Goal: Information Seeking & Learning: Learn about a topic

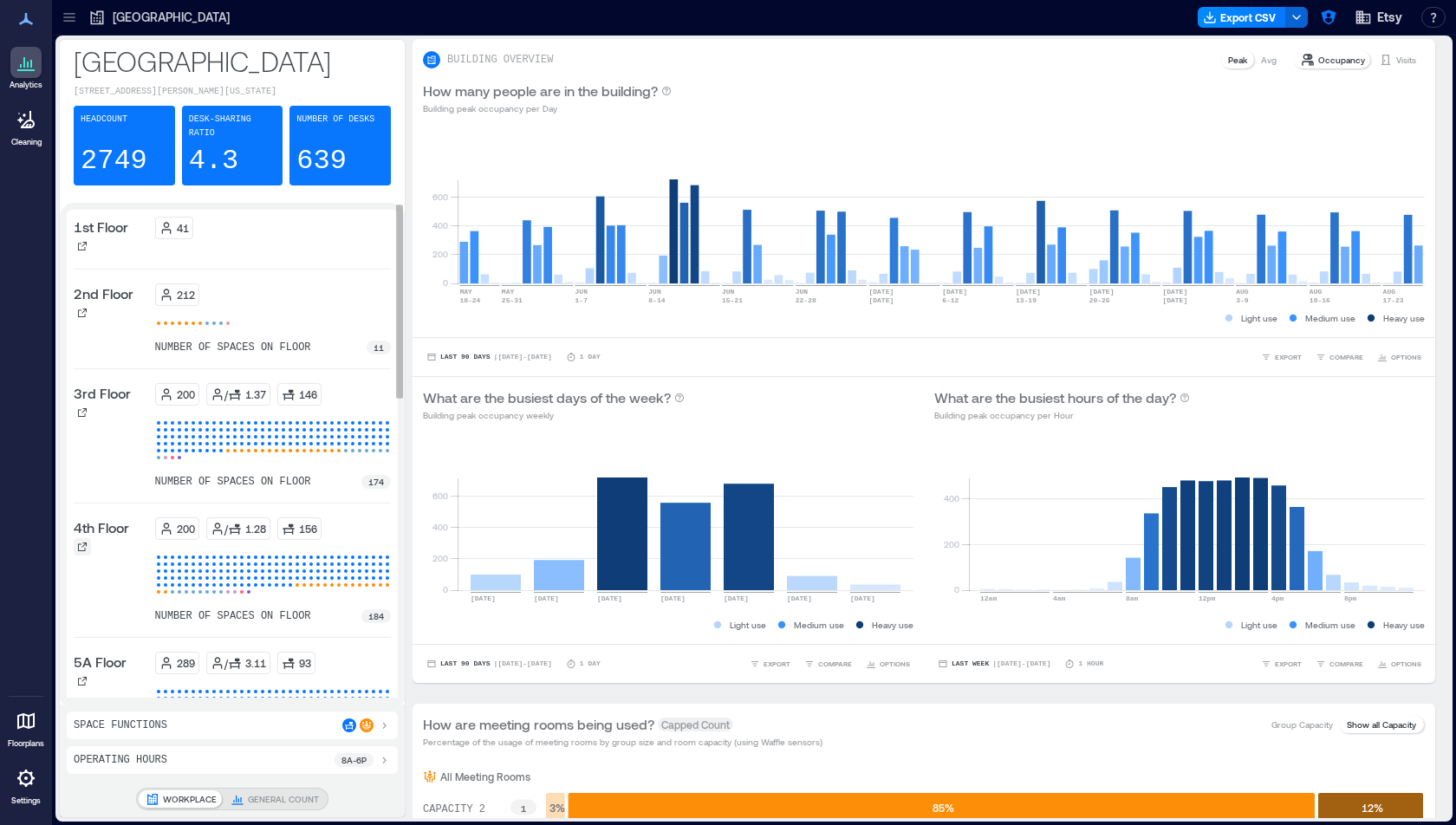
click at [79, 542] on icon at bounding box center [82, 547] width 10 height 10
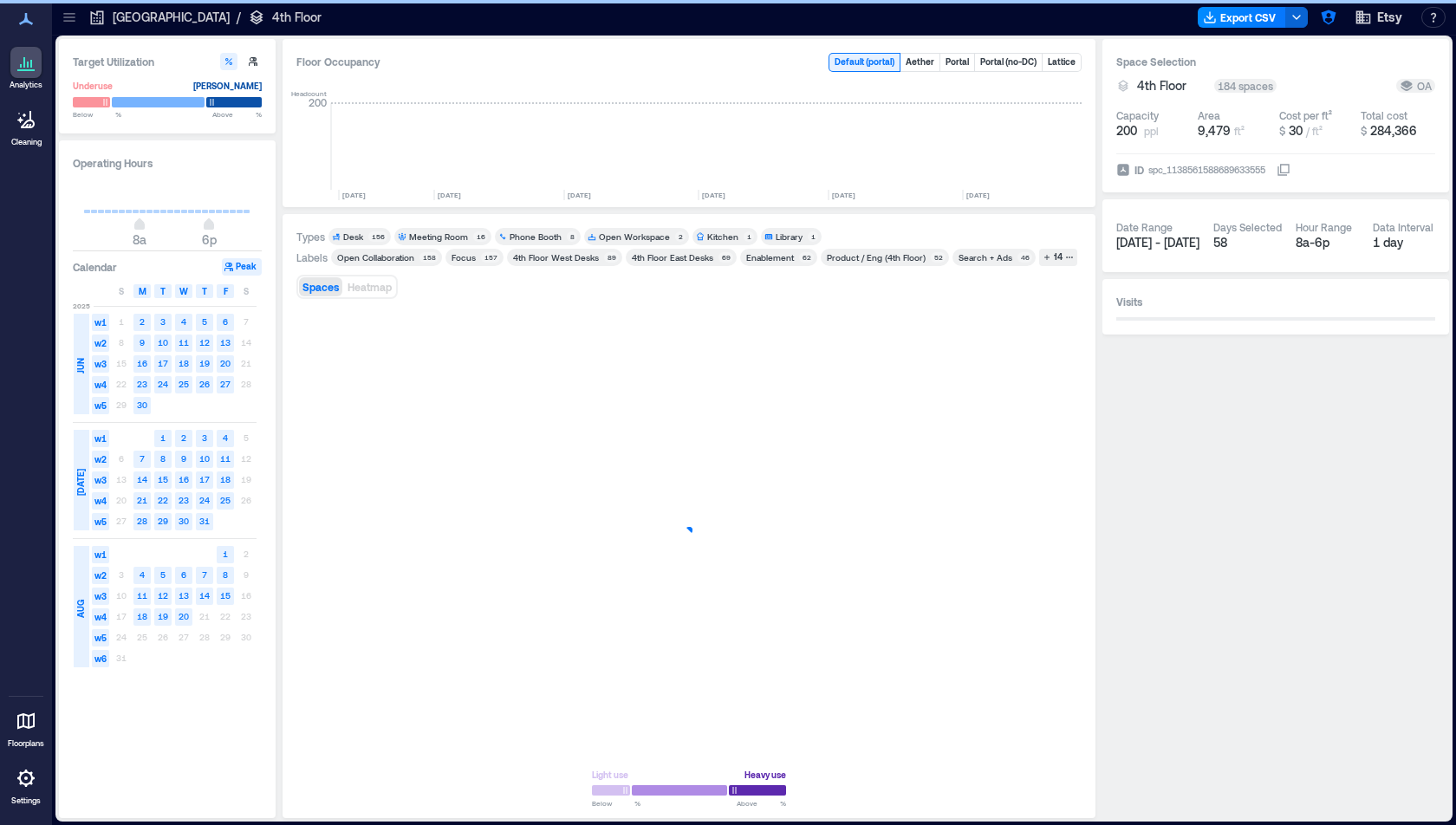
scroll to position [0, 2476]
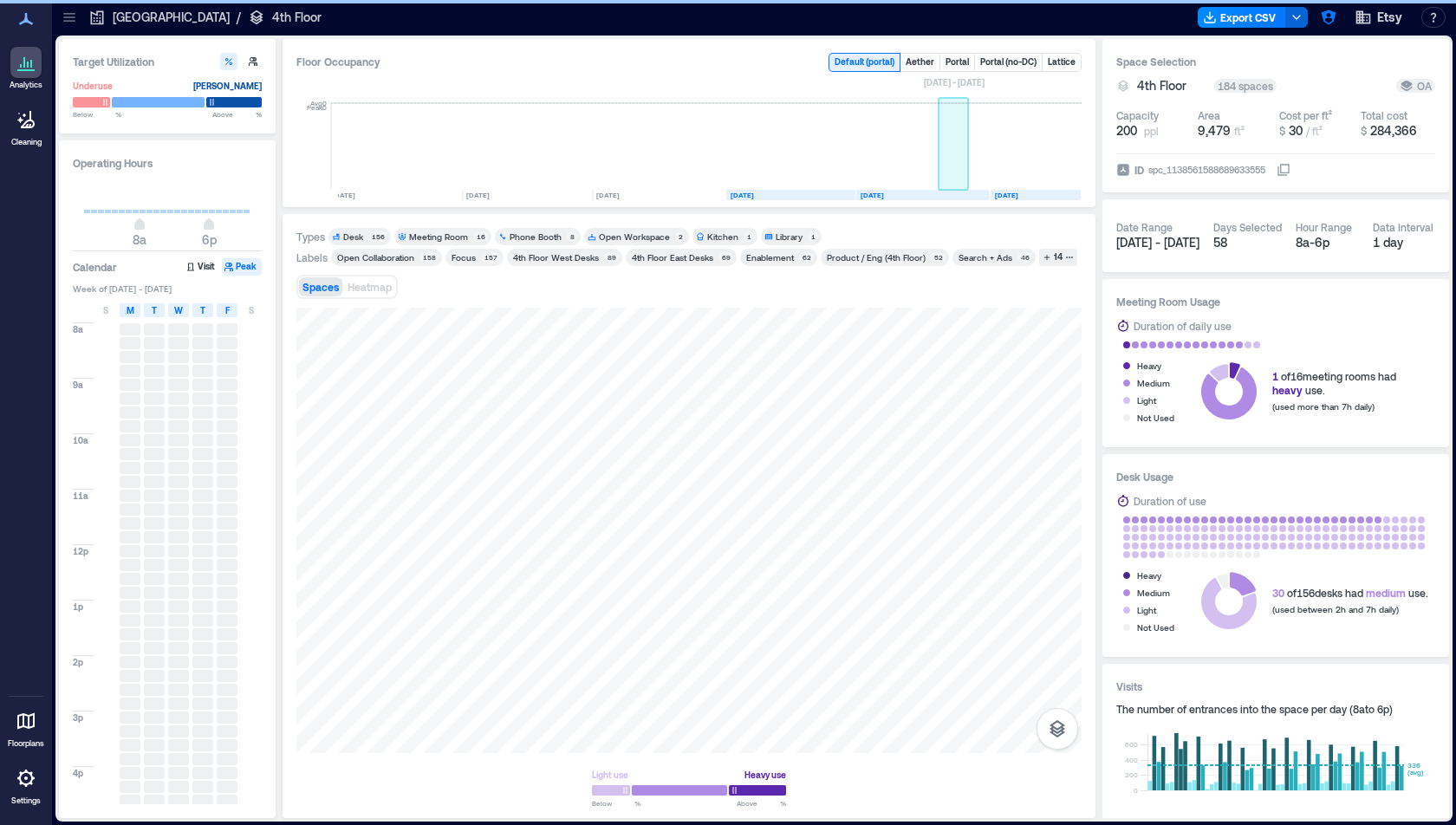
click at [727, 150] on rect at bounding box center [954, 147] width 30 height 87
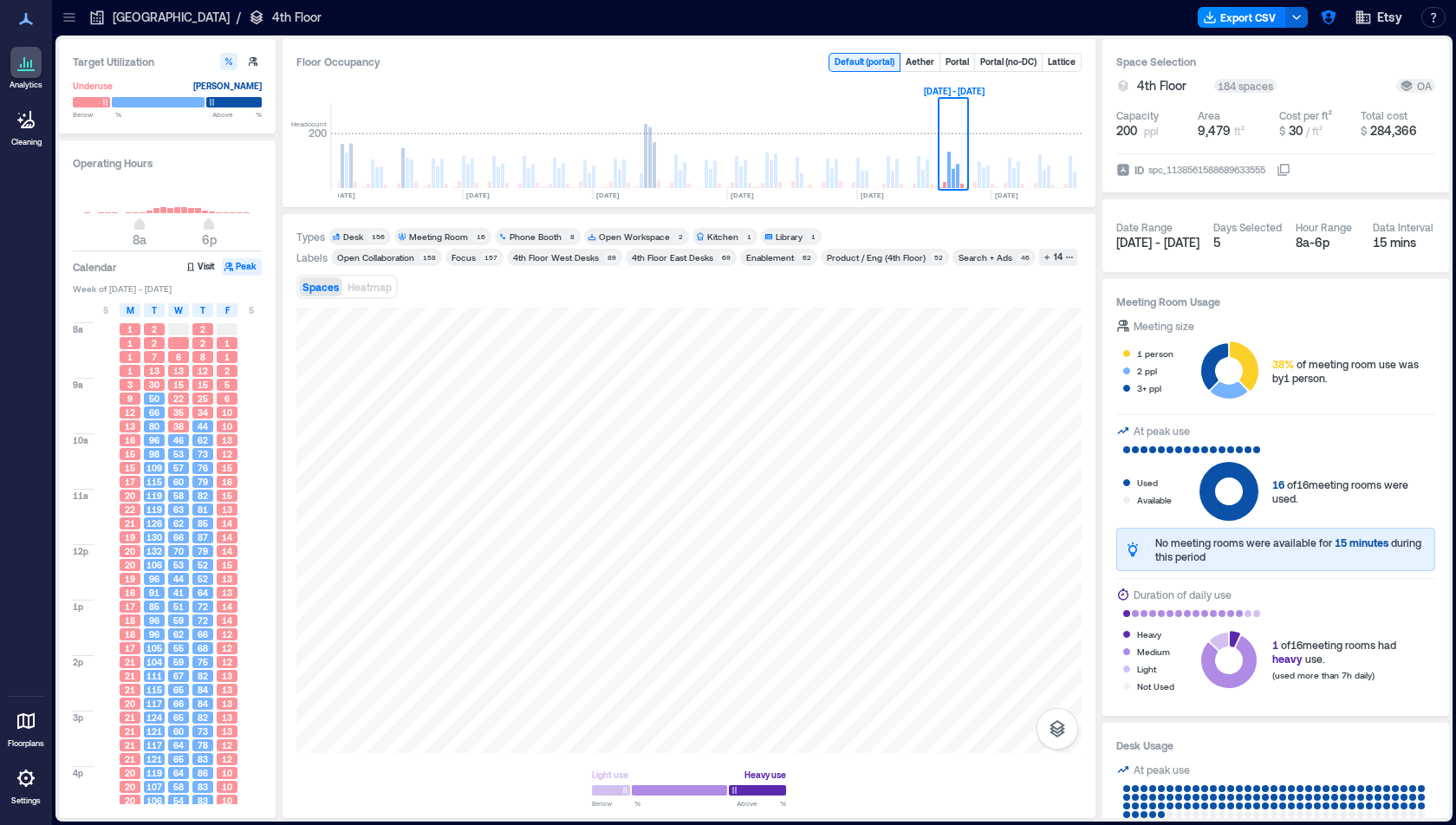
click at [531, 237] on div "Phone Booth" at bounding box center [535, 236] width 52 height 12
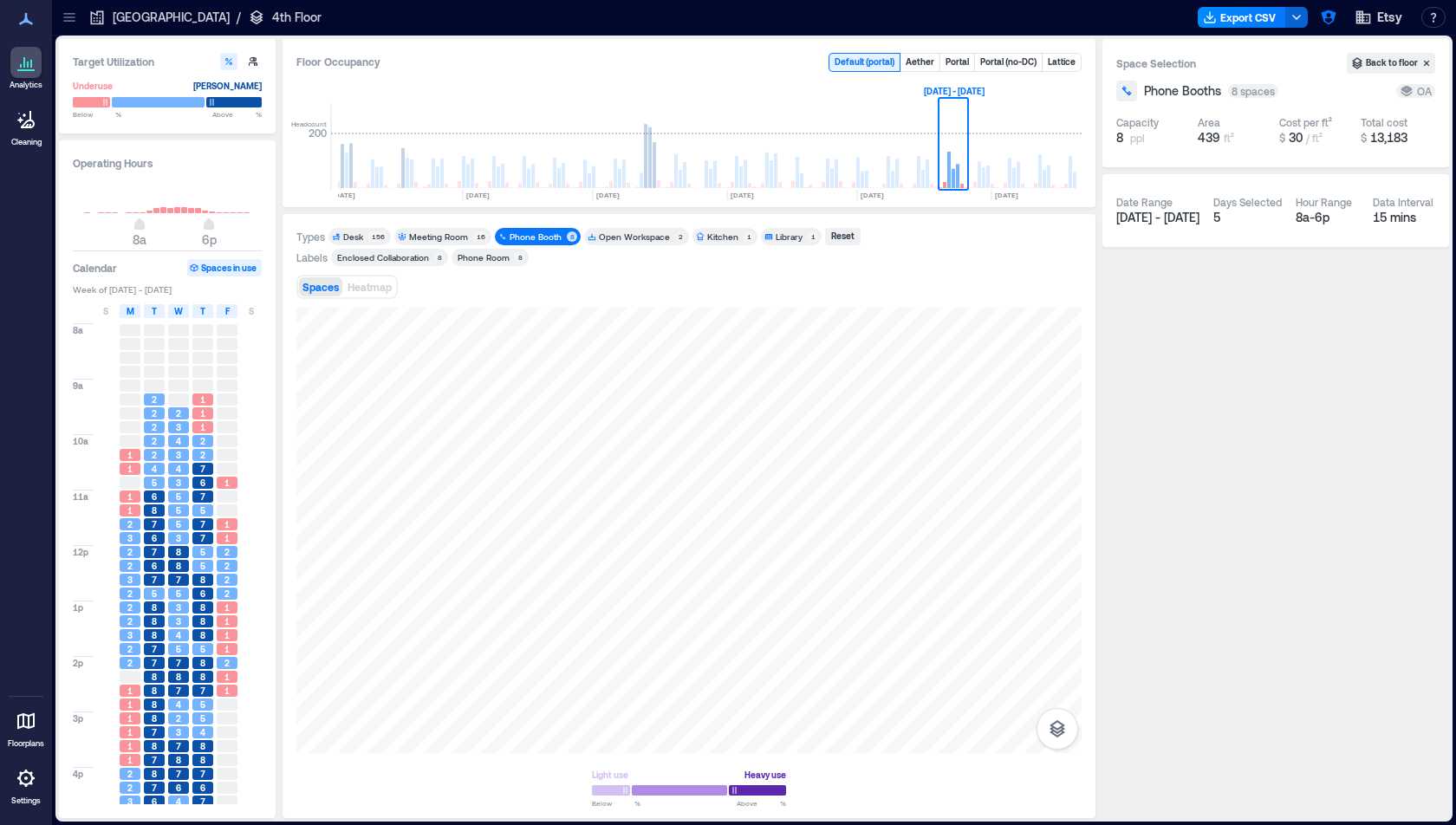
click at [456, 242] on div "Meeting Room 16" at bounding box center [442, 236] width 97 height 17
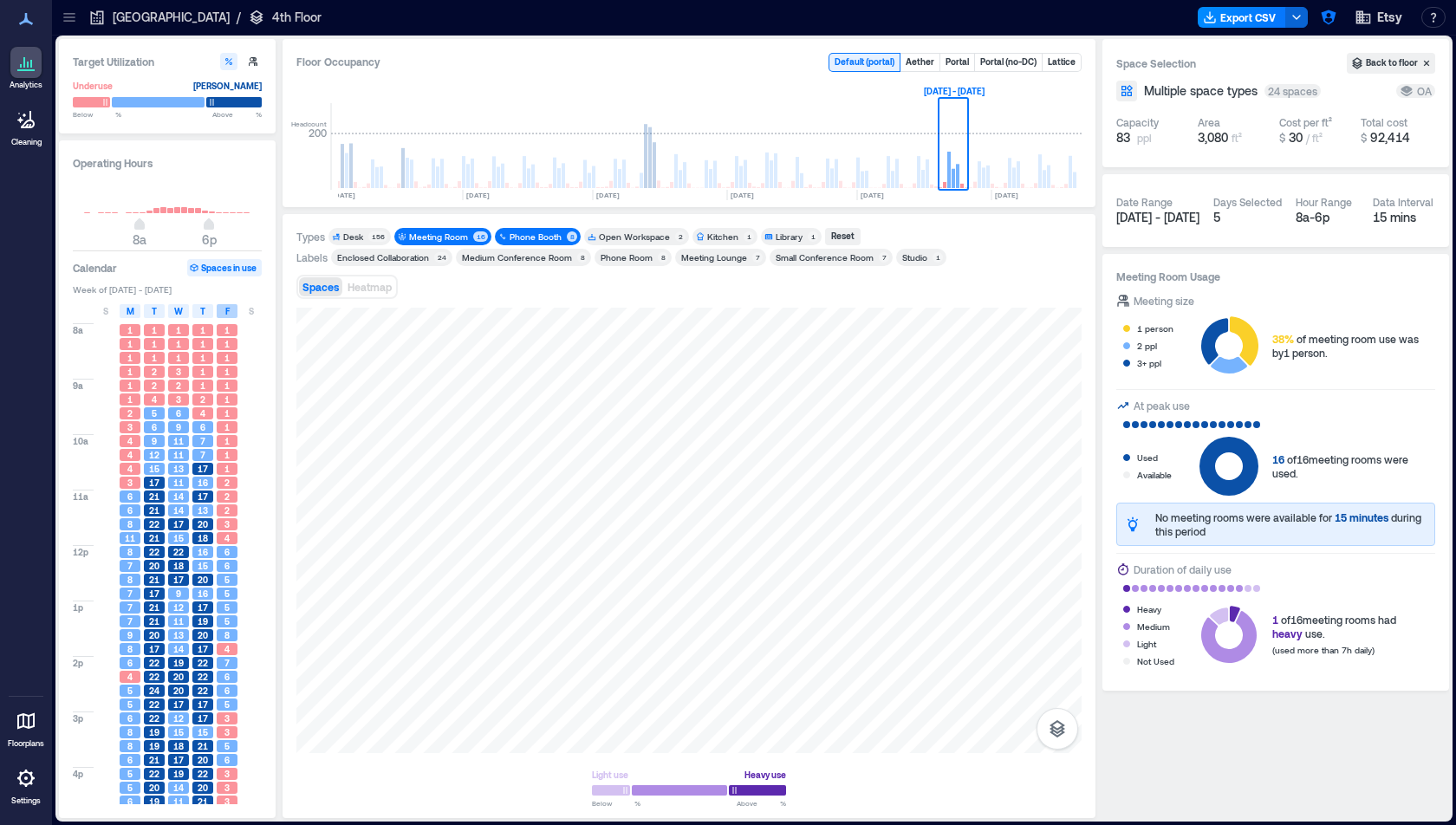
click at [226, 311] on span "F" at bounding box center [228, 310] width 5 height 14
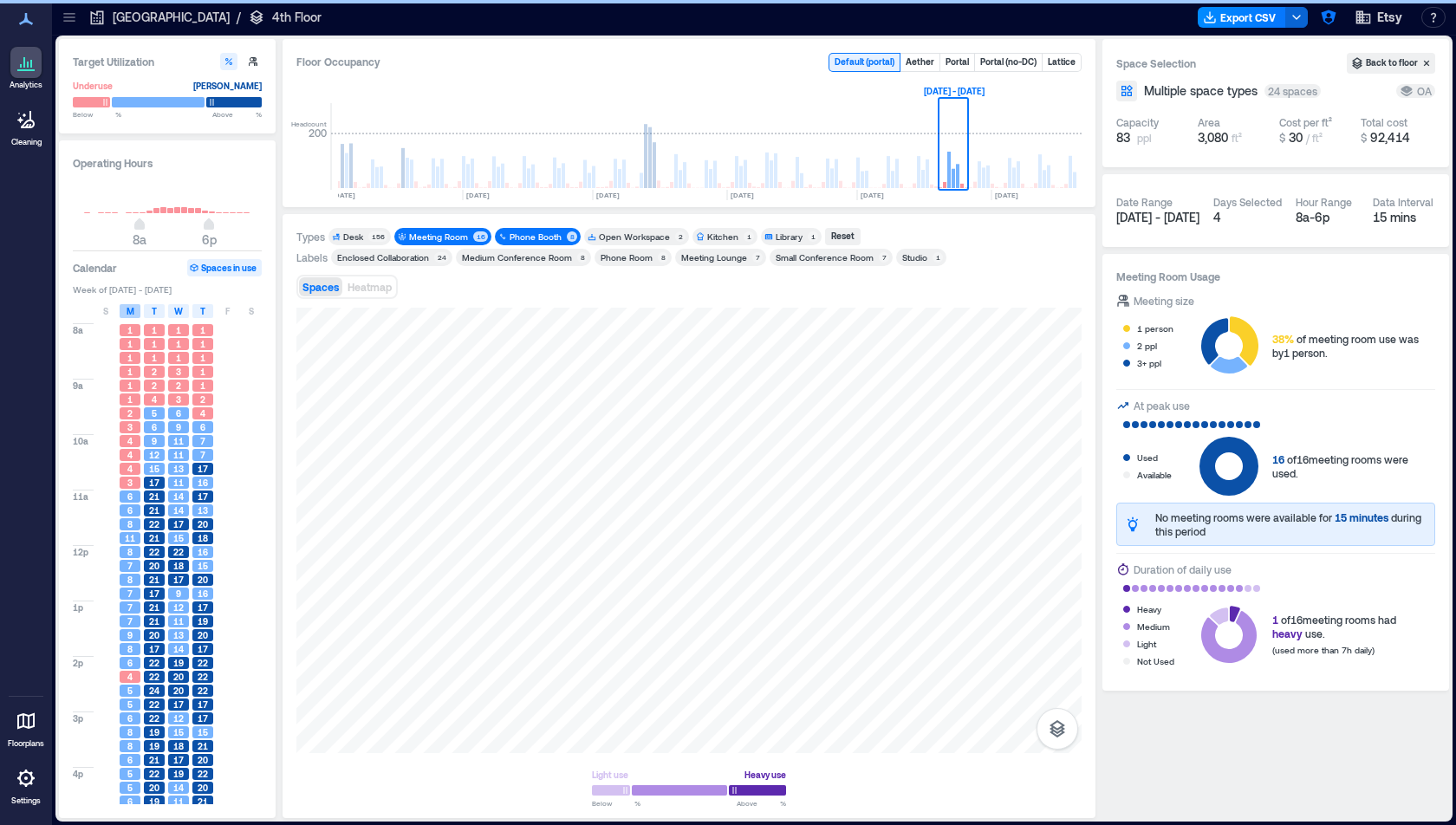
click at [129, 315] on span "M" at bounding box center [130, 310] width 8 height 14
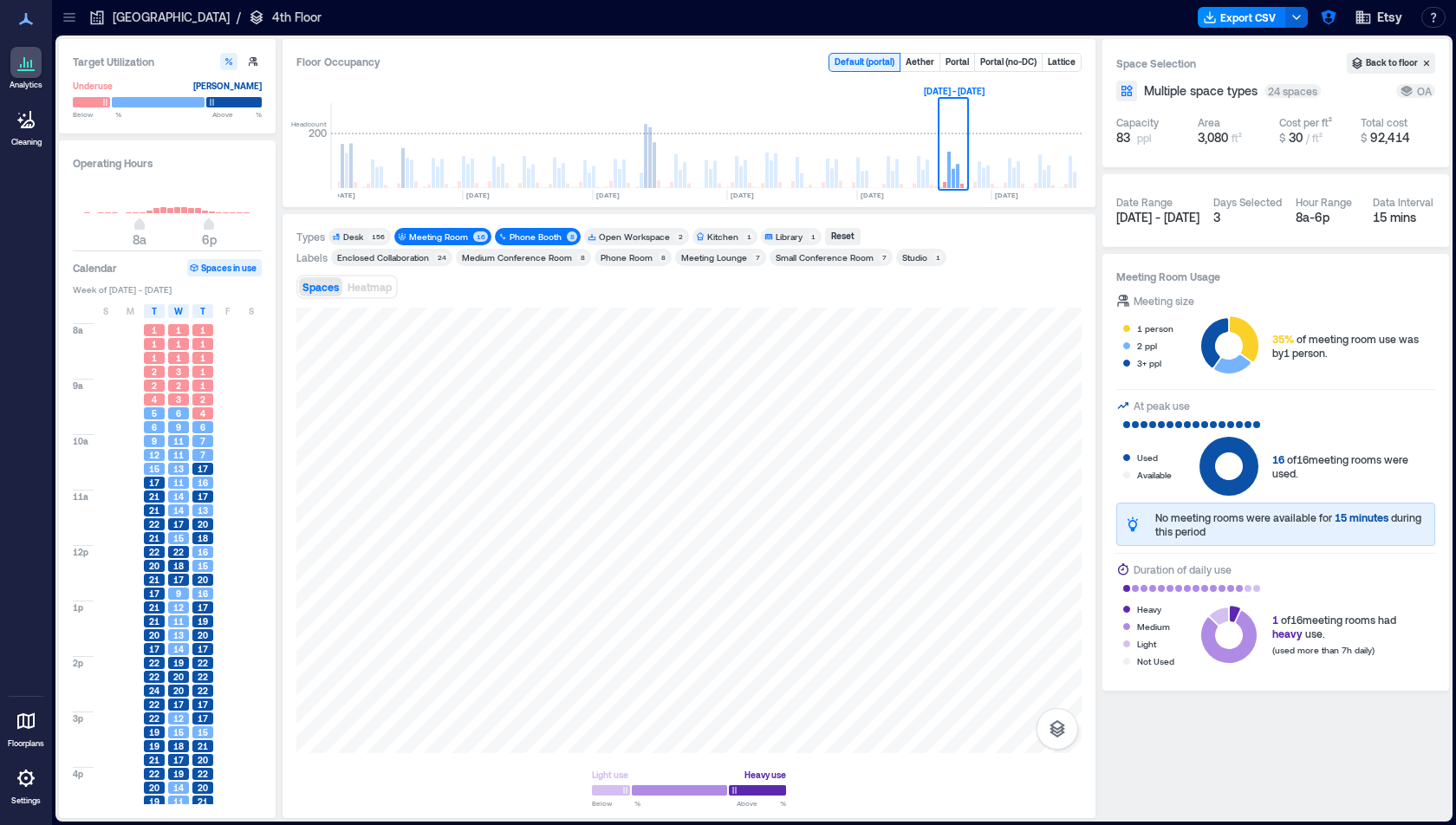
drag, startPoint x: 589, startPoint y: 290, endPoint x: 564, endPoint y: 290, distance: 25.0
click at [564, 290] on div "Spaces Heatmap" at bounding box center [688, 286] width 785 height 35
click at [541, 226] on div "Types Desk 156 Meeting Room 16 Phone Booth 8 Open Workspace 2 Kitchen 1 Library…" at bounding box center [688, 516] width 813 height 604
click at [540, 229] on div "Phone Booth 8" at bounding box center [537, 236] width 86 height 17
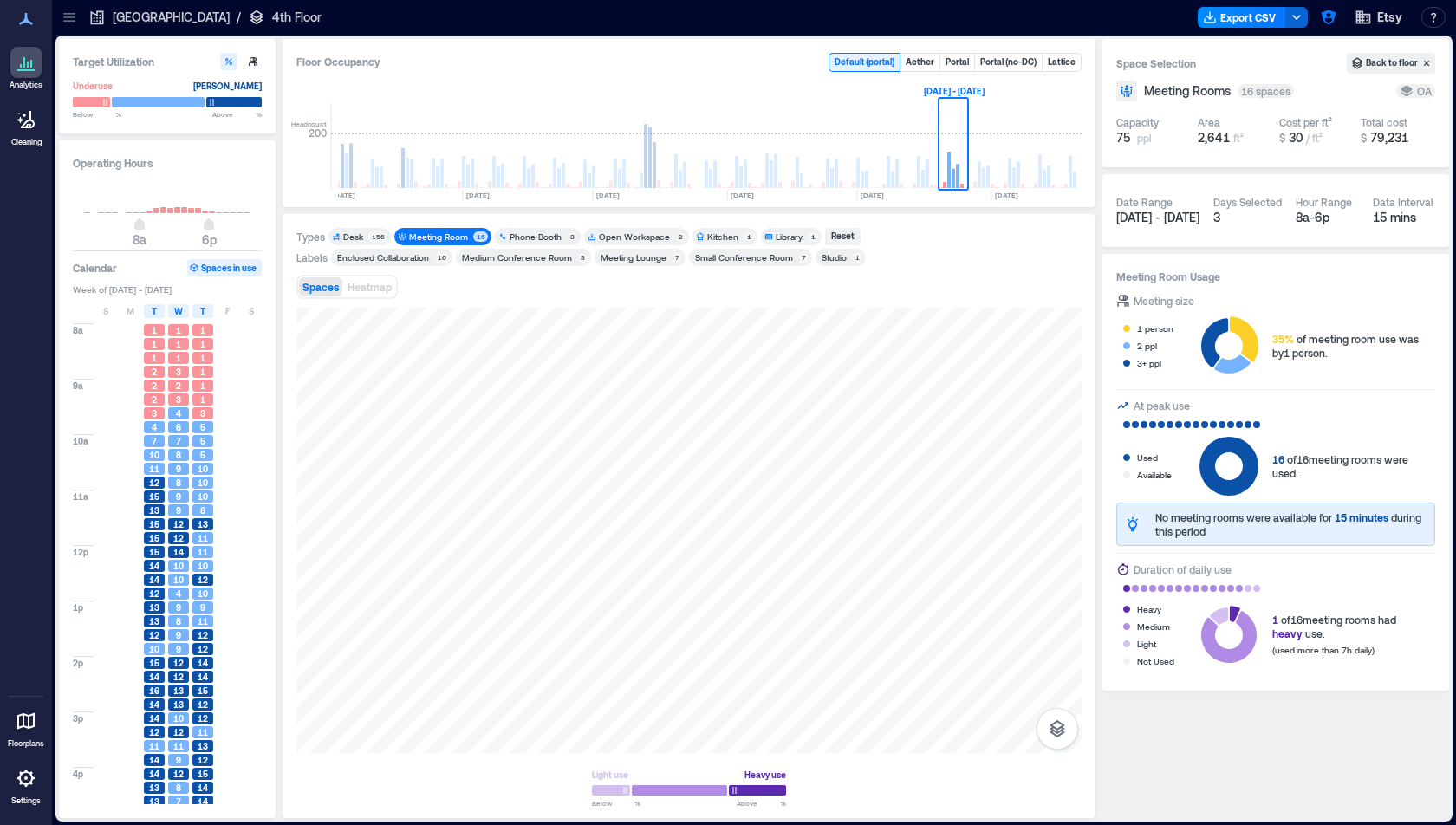
click at [458, 237] on div "Meeting Room" at bounding box center [438, 236] width 59 height 12
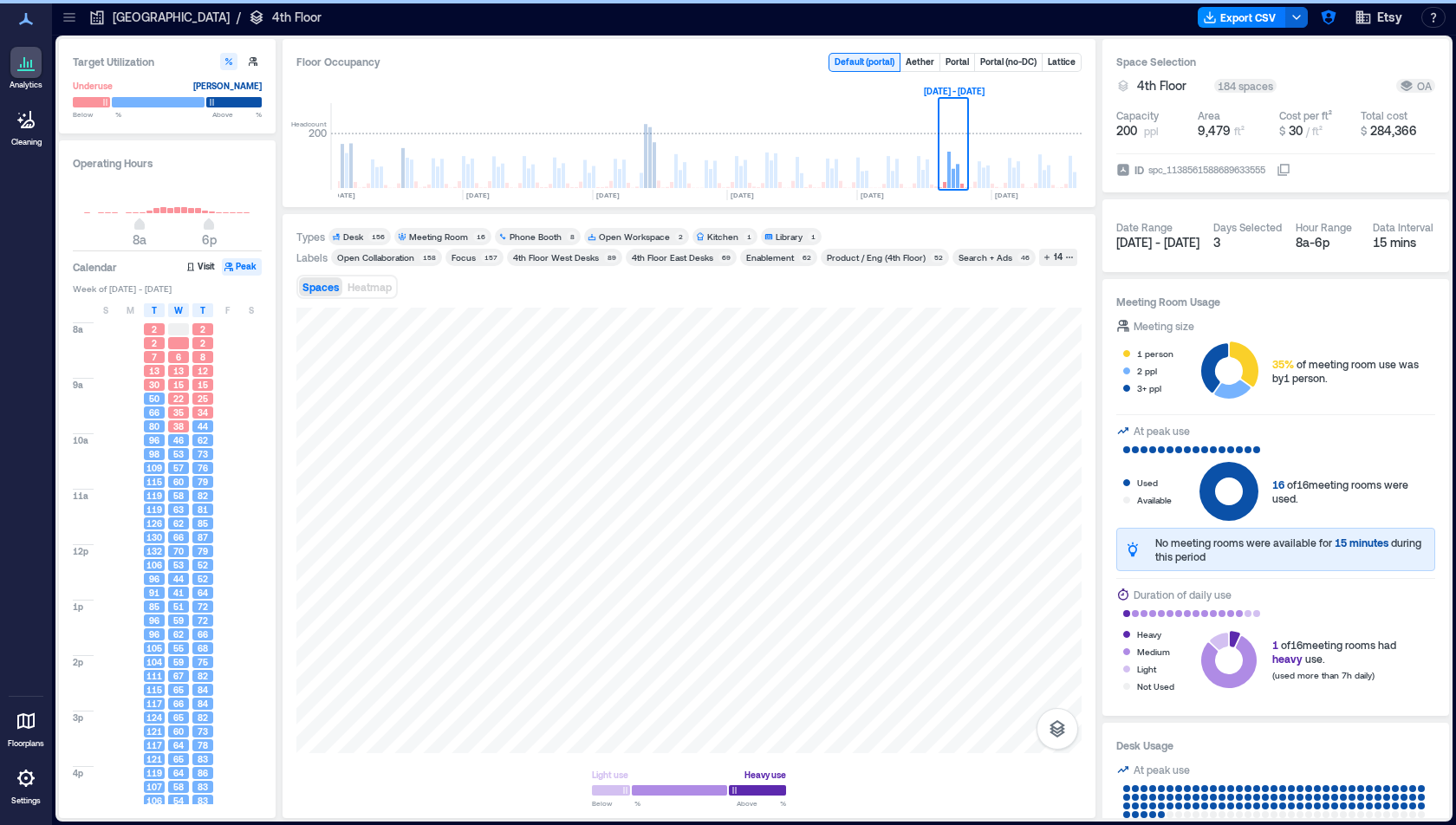
click at [357, 237] on div "Desk" at bounding box center [353, 236] width 20 height 12
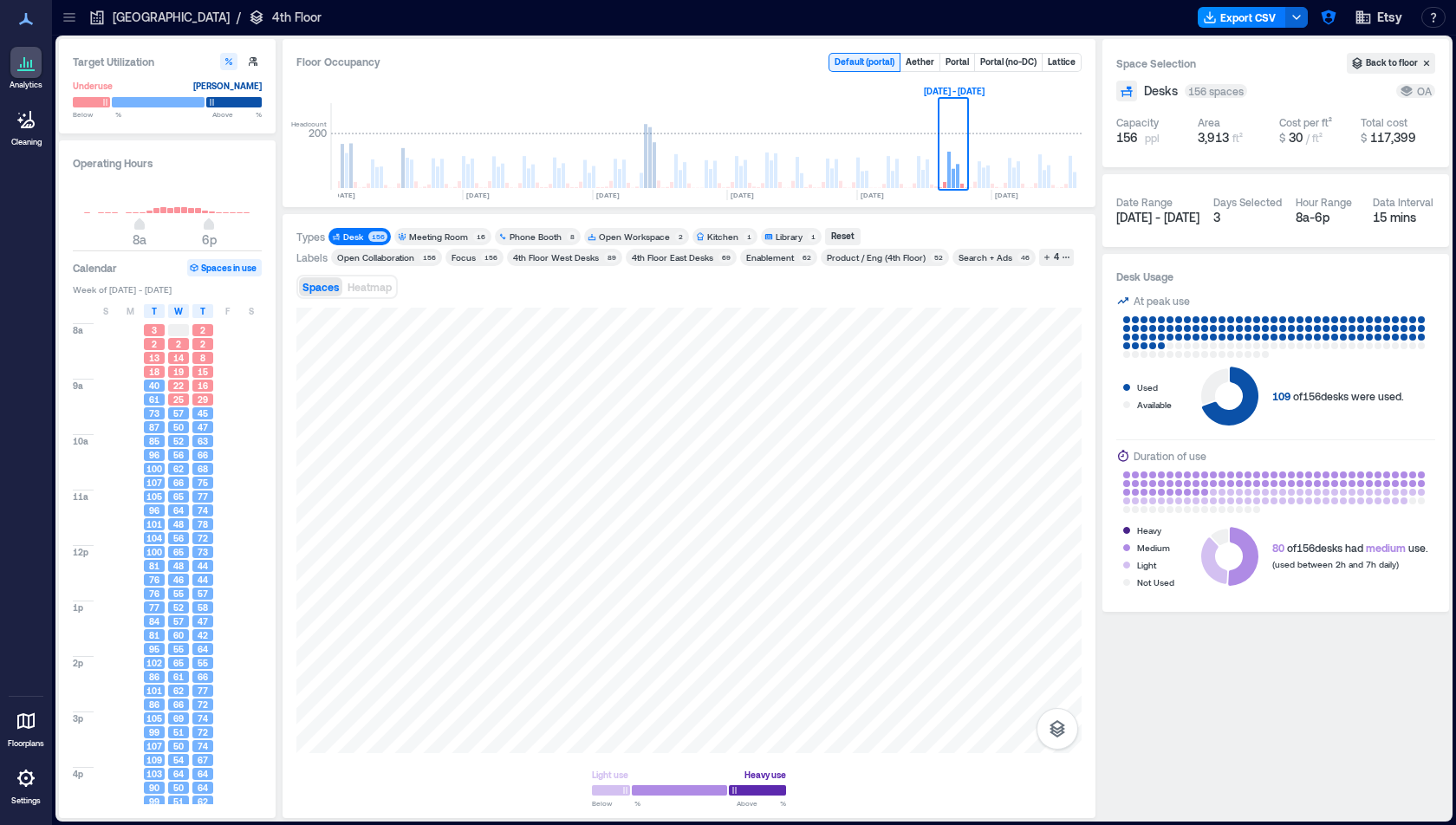
click at [727, 252] on div "Product / Eng (4th Floor)" at bounding box center [876, 257] width 99 height 12
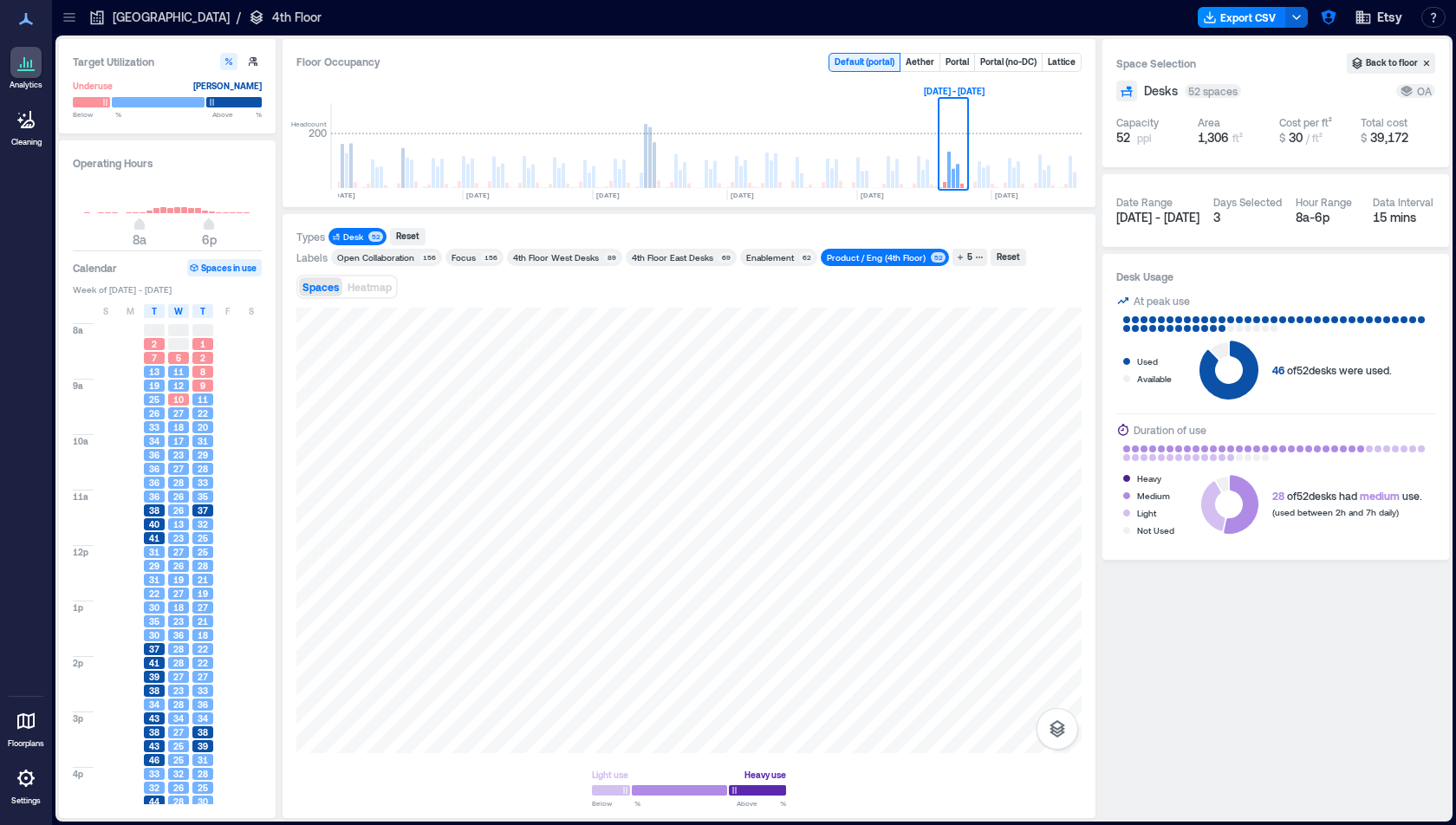
click at [727, 259] on div "Enablement" at bounding box center [769, 257] width 48 height 12
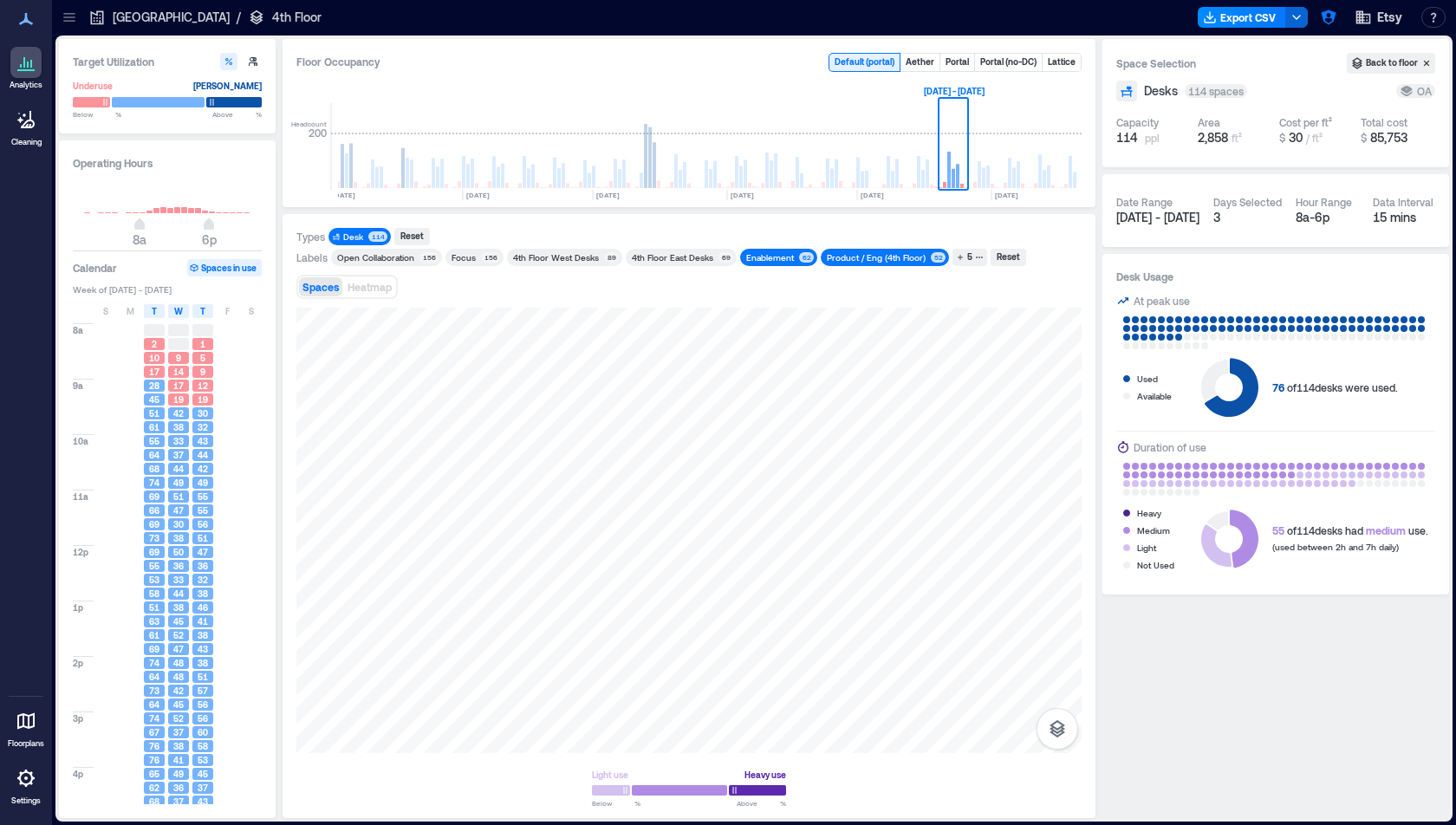
click at [727, 259] on div "Product / Eng (4th Floor)" at bounding box center [876, 257] width 99 height 12
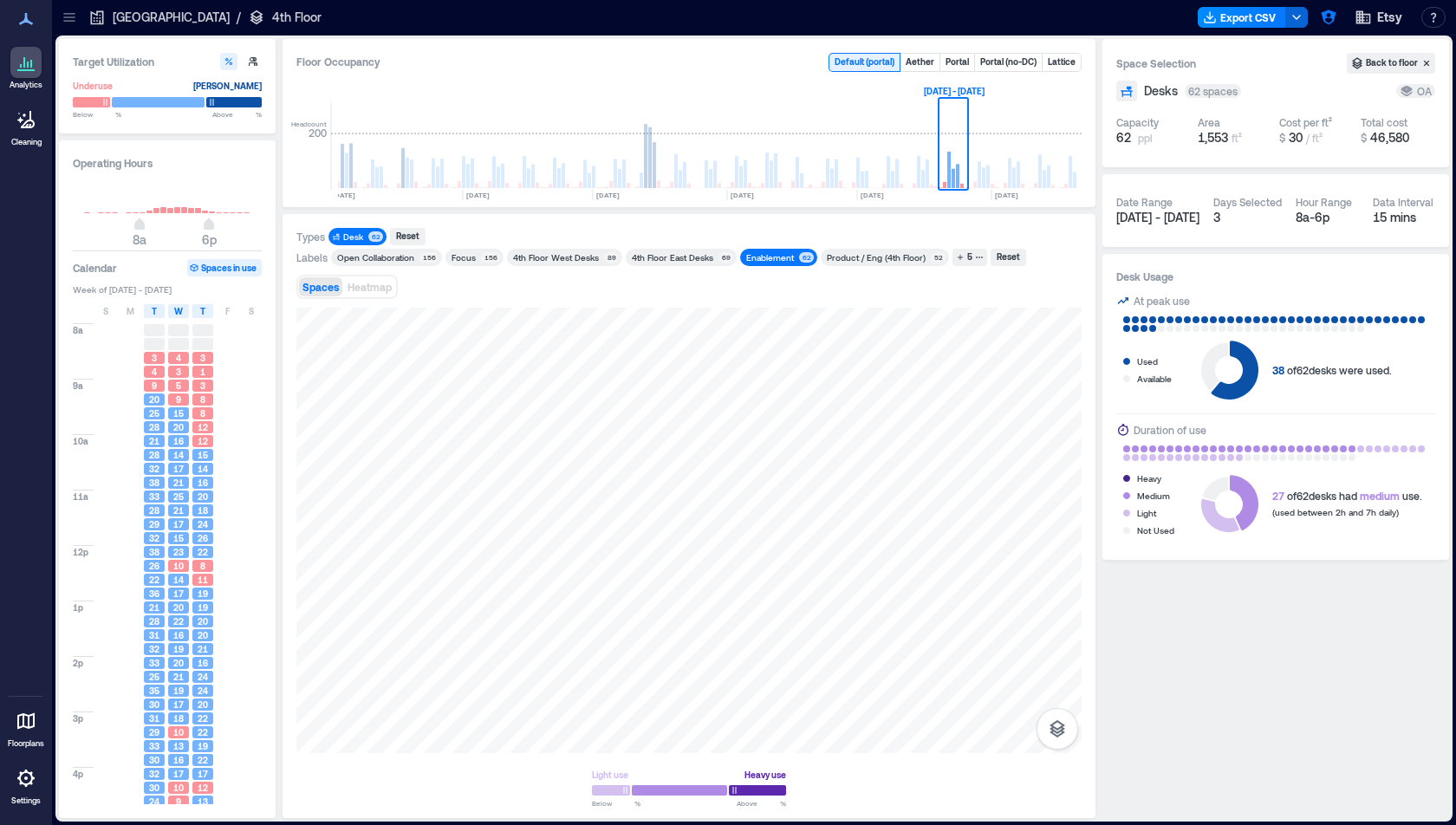
click at [727, 253] on div "Enablement" at bounding box center [769, 257] width 53 height 12
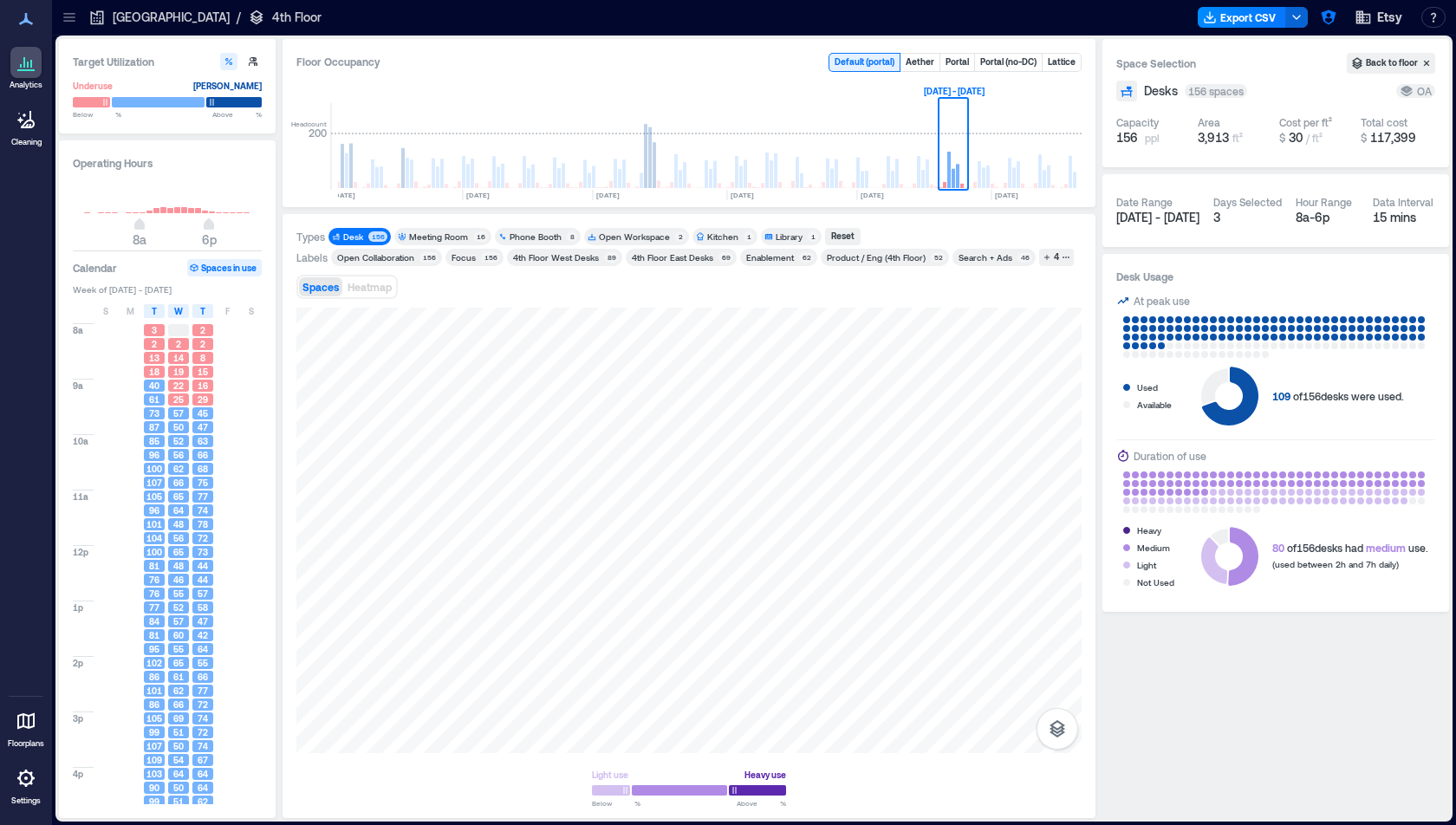
click at [367, 236] on span "Desk 156" at bounding box center [359, 236] width 55 height 12
